Goal: Information Seeking & Learning: Learn about a topic

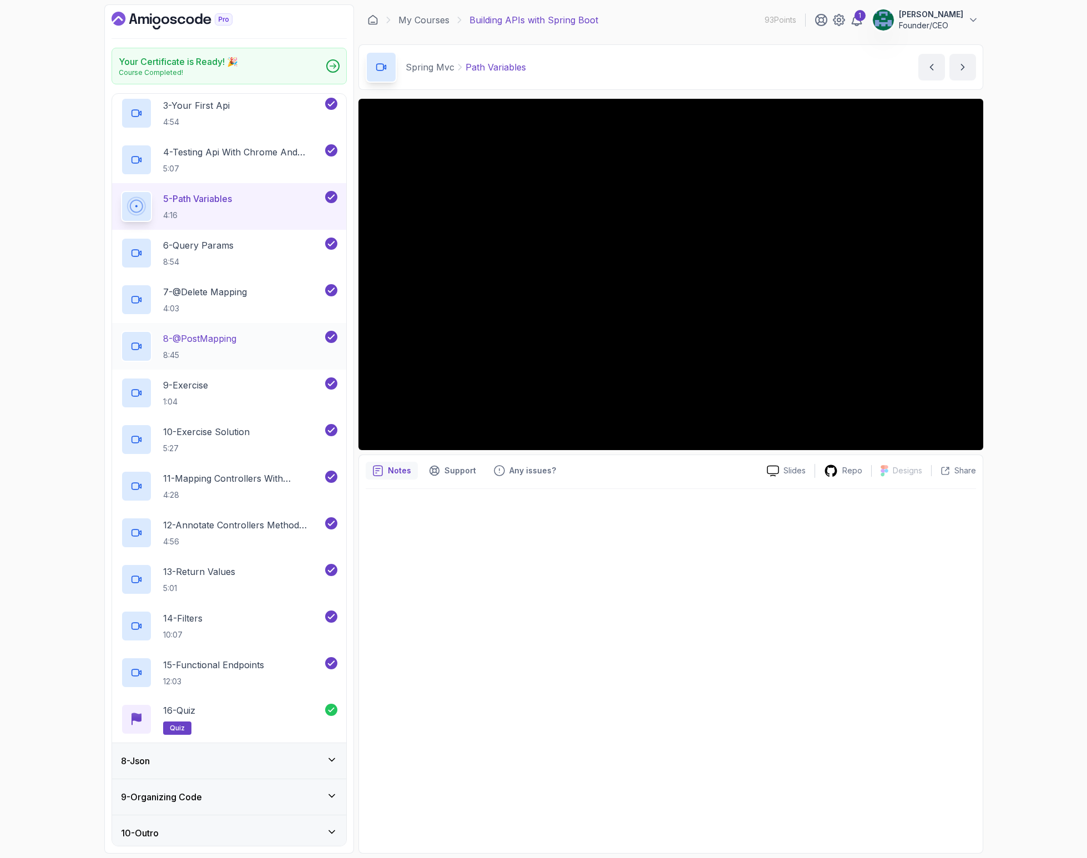
scroll to position [354, 0]
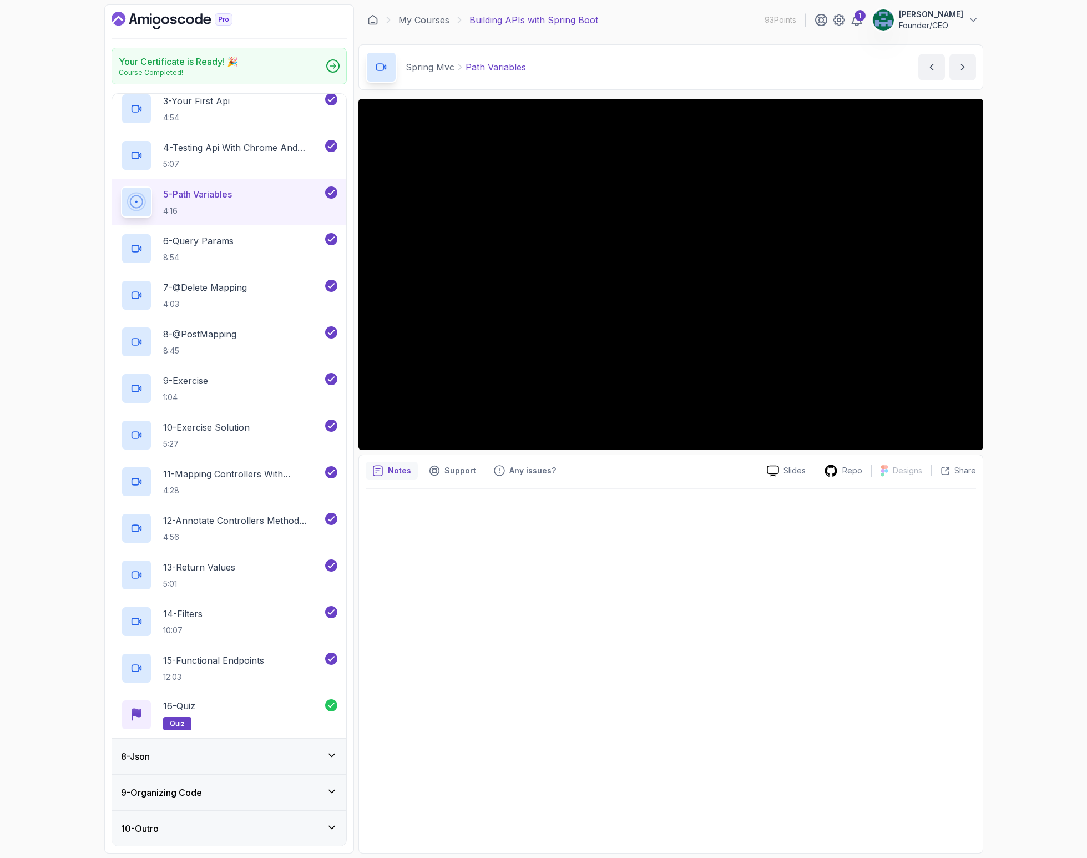
click at [199, 829] on div "10 - Outro" at bounding box center [229, 828] width 216 height 13
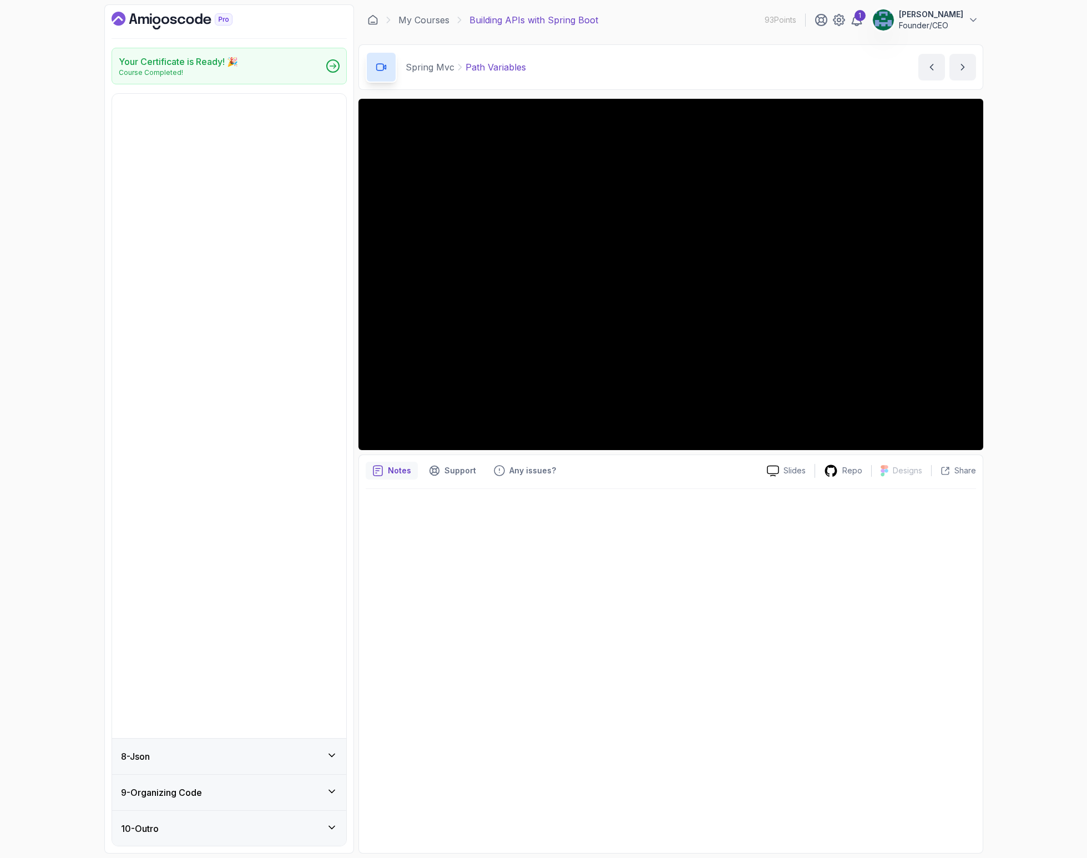
scroll to position [0, 0]
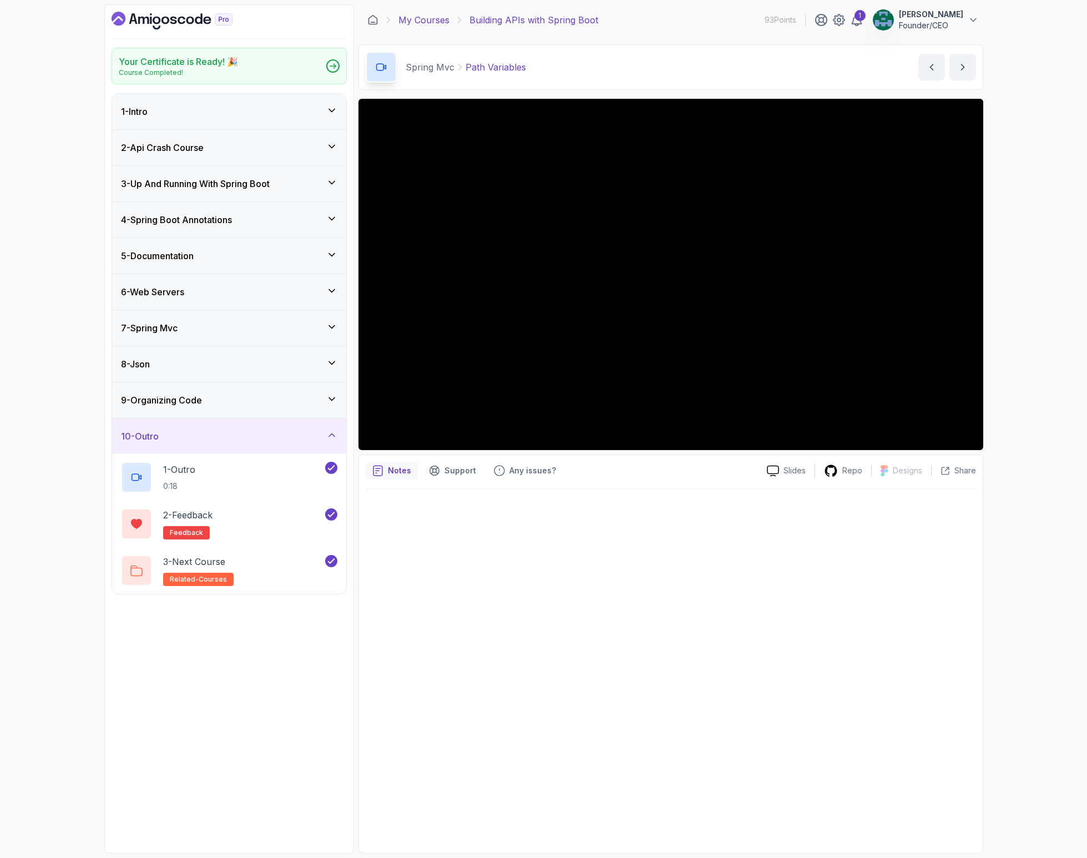
click at [424, 24] on link "My Courses" at bounding box center [424, 19] width 51 height 13
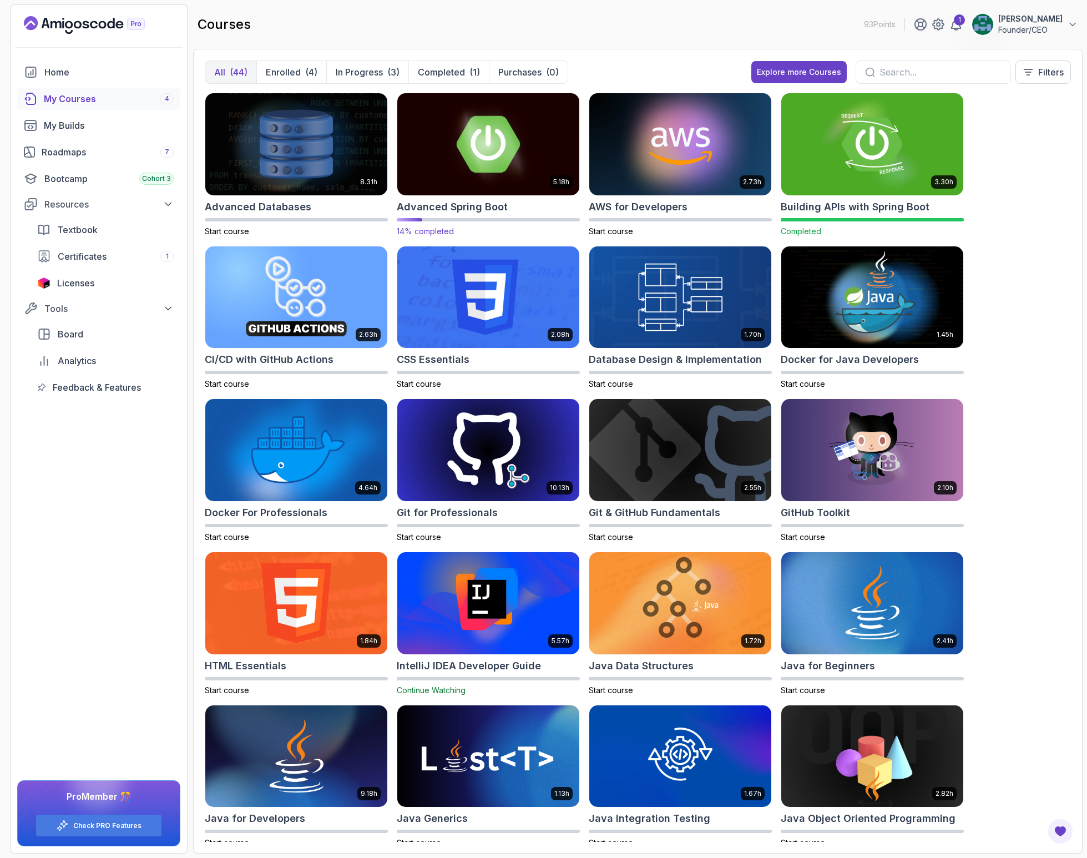
click at [508, 142] on img at bounding box center [488, 143] width 191 height 107
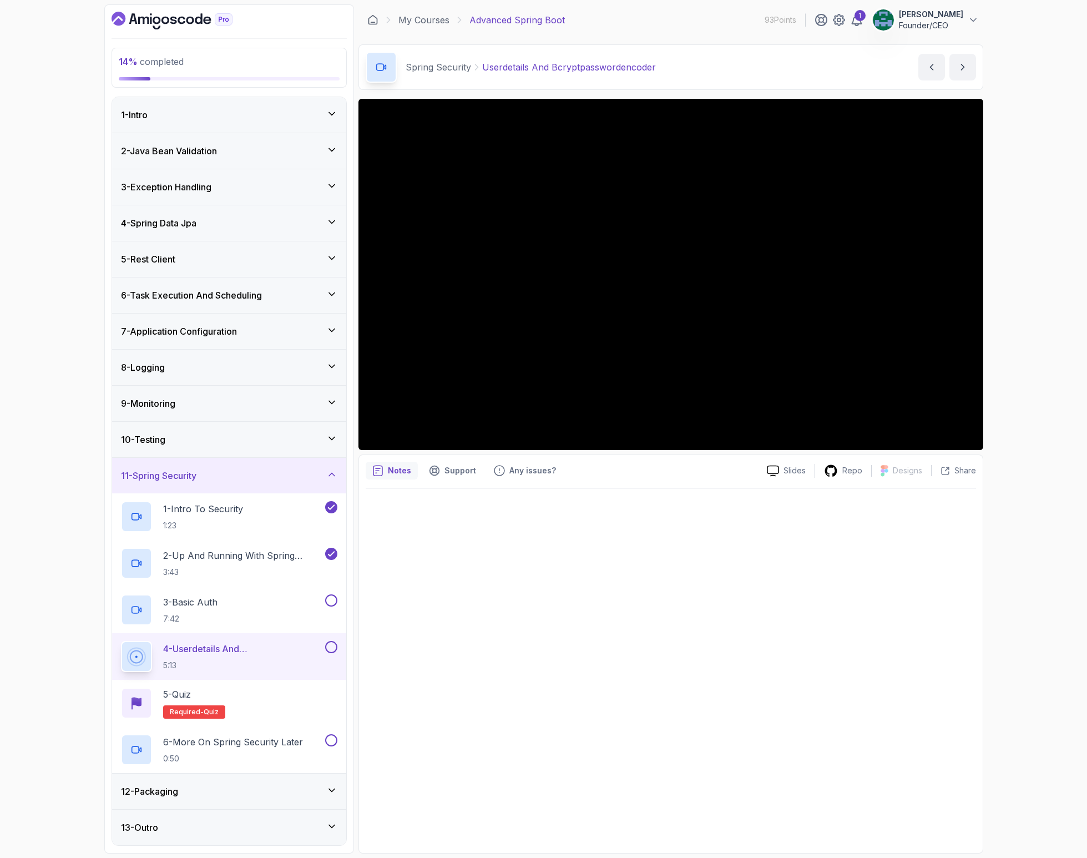
click at [176, 229] on h3 "4 - Spring Data Jpa" at bounding box center [158, 222] width 75 height 13
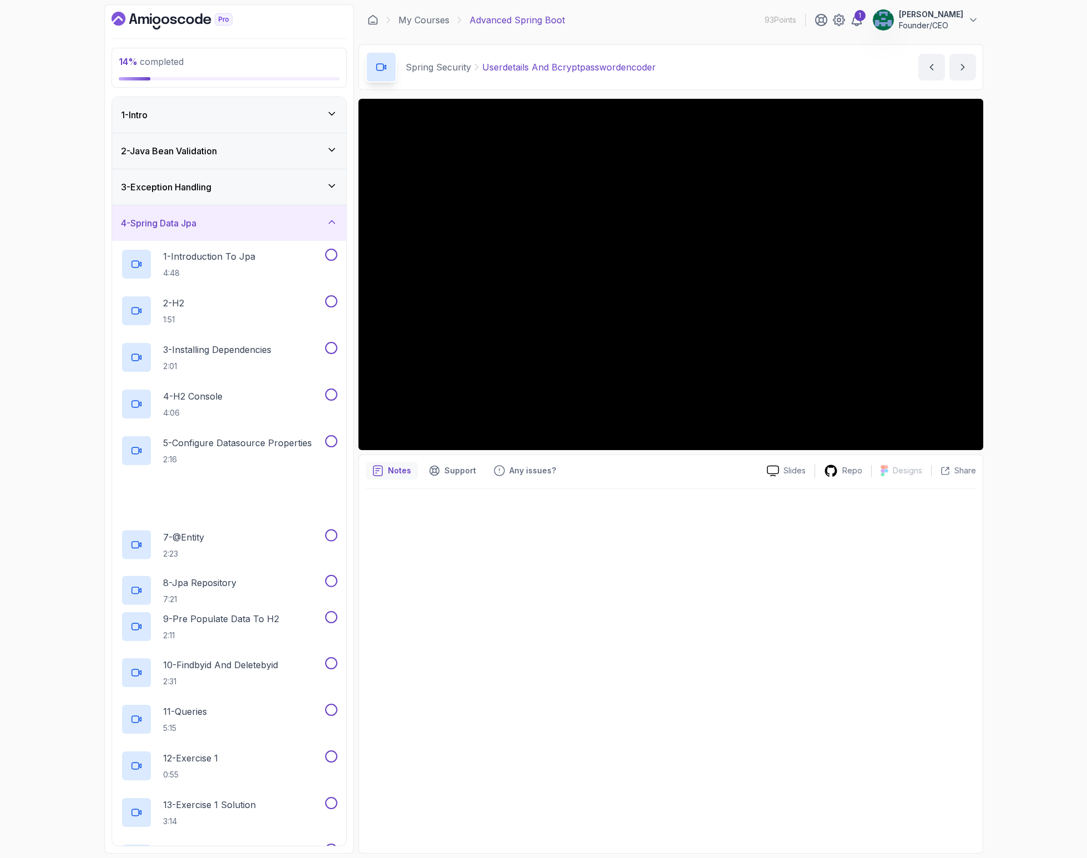
click at [169, 192] on h3 "3 - Exception Handling" at bounding box center [166, 186] width 90 height 13
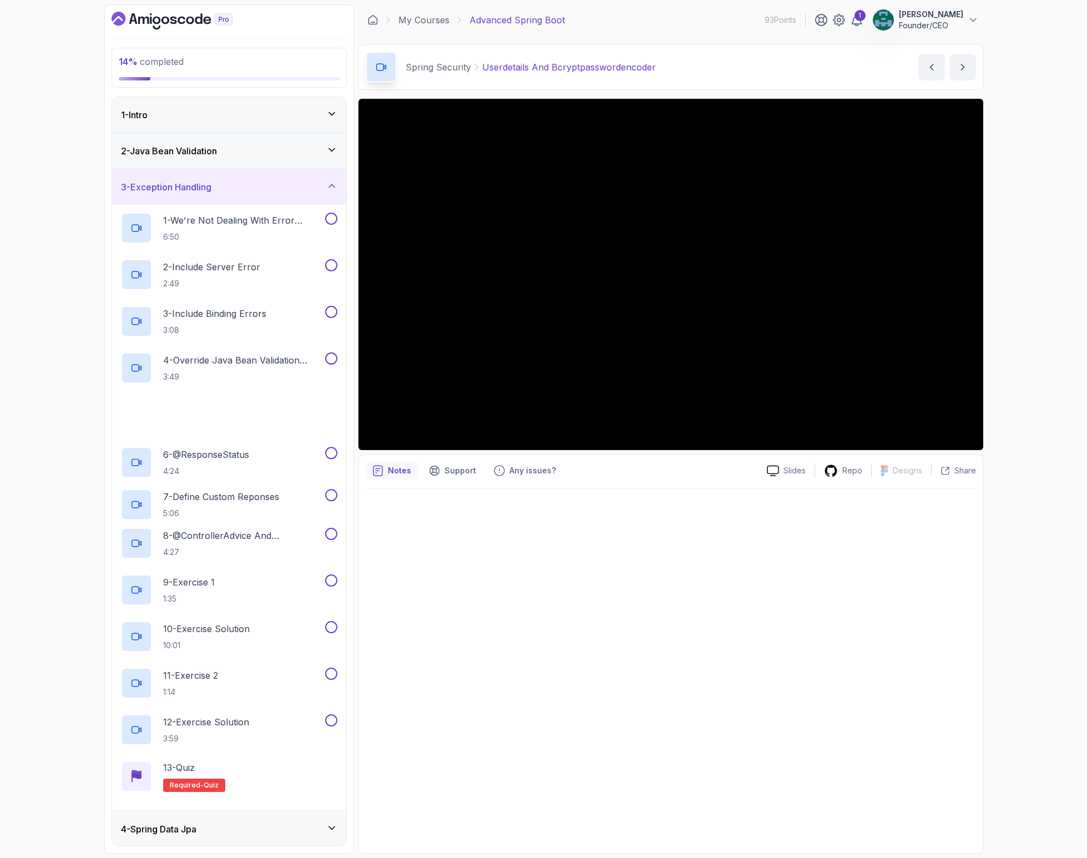
click at [169, 152] on h3 "2 - Java Bean Validation" at bounding box center [169, 150] width 96 height 13
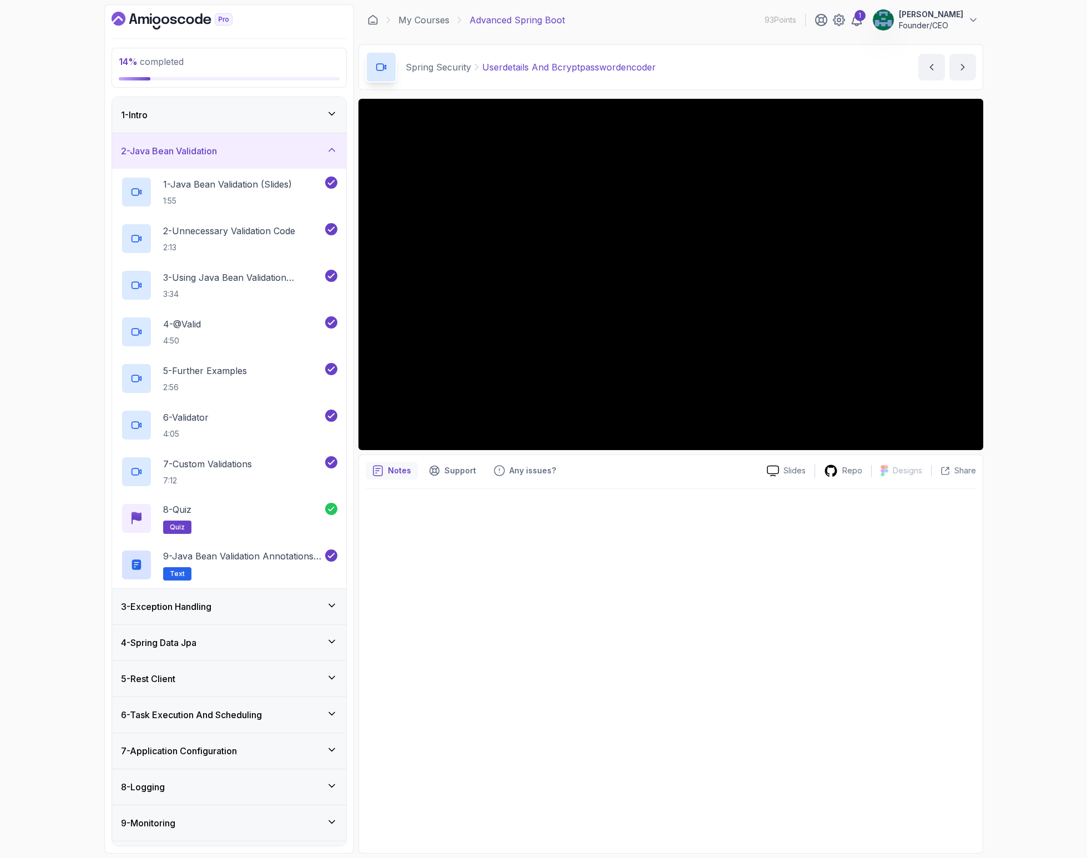
click at [179, 606] on h3 "3 - Exception Handling" at bounding box center [166, 606] width 90 height 13
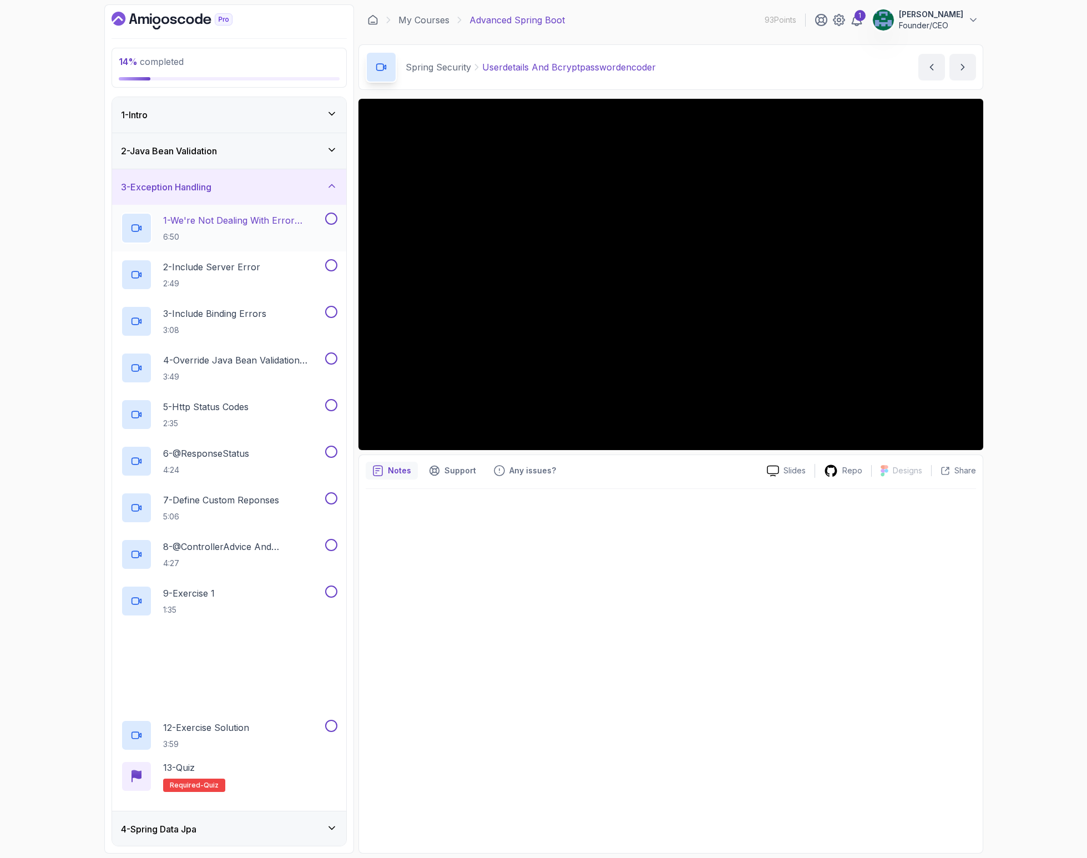
click at [227, 224] on p "1 - We're Not Dealing With Error Properply" at bounding box center [243, 220] width 160 height 13
